Goal: Information Seeking & Learning: Learn about a topic

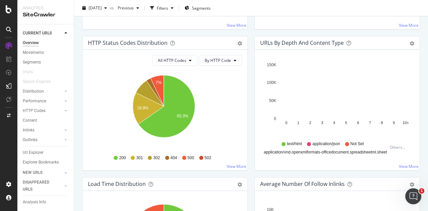
scroll to position [346, 0]
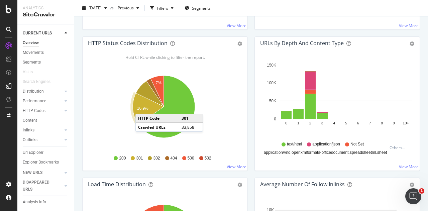
click at [142, 106] on text "16.9%" at bounding box center [142, 108] width 11 height 5
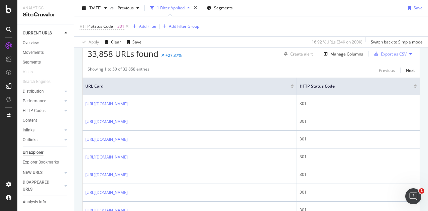
scroll to position [124, 0]
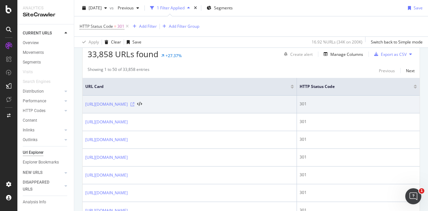
click at [134, 104] on icon at bounding box center [132, 104] width 4 height 4
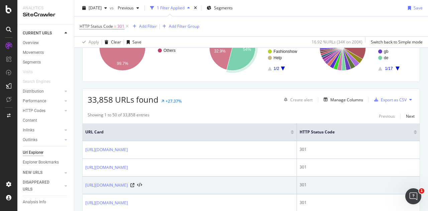
scroll to position [81, 0]
